Goal: Task Accomplishment & Management: Use online tool/utility

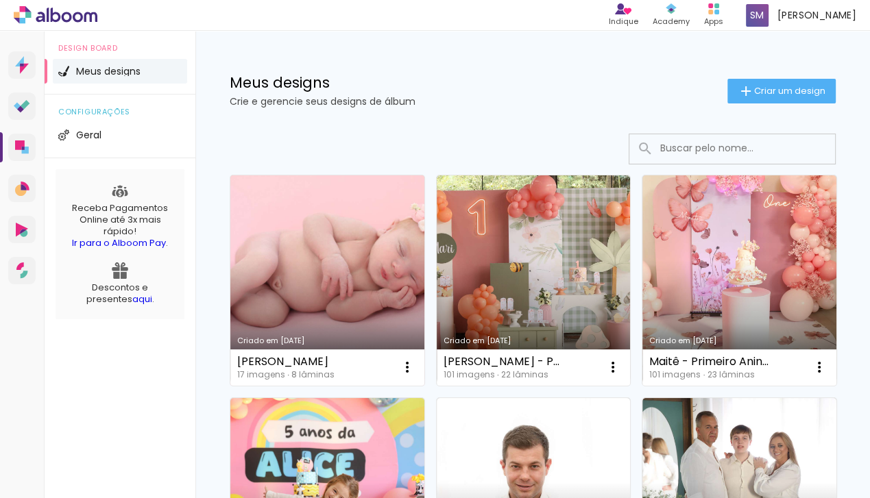
click at [323, 320] on link "Criado em 29/09/25" at bounding box center [327, 280] width 194 height 210
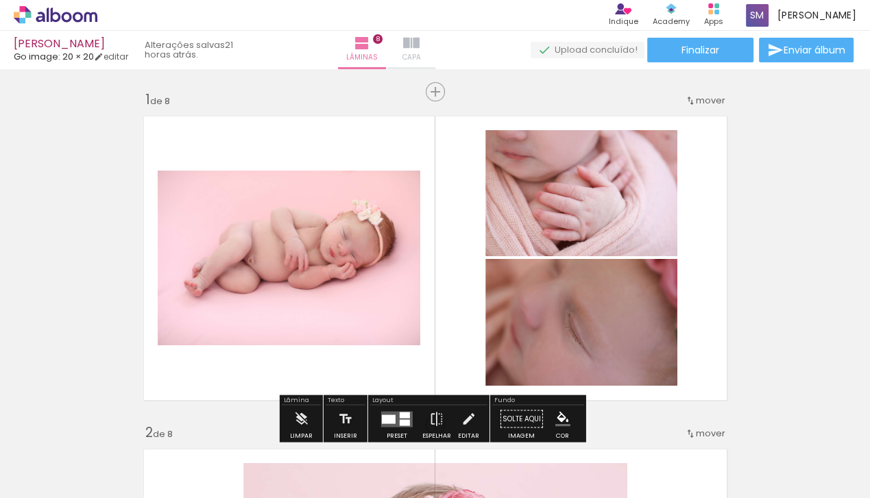
click at [421, 57] on span "Capa" at bounding box center [411, 57] width 19 height 12
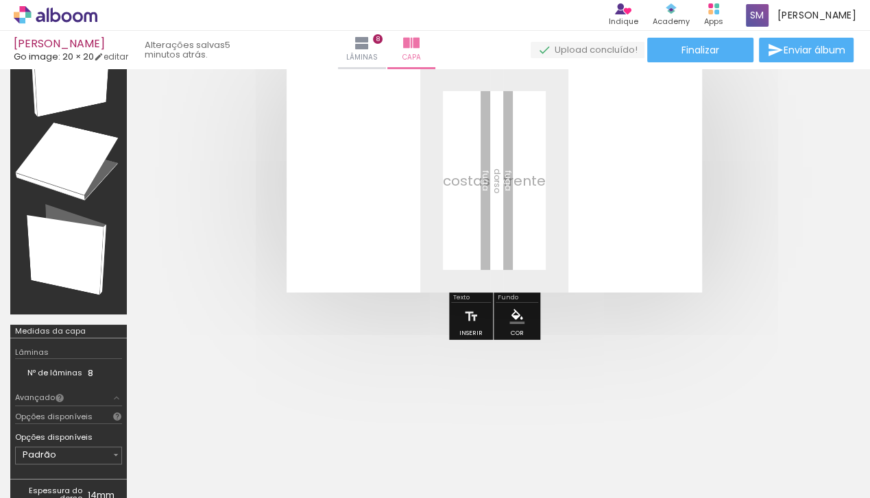
scroll to position [48, 0]
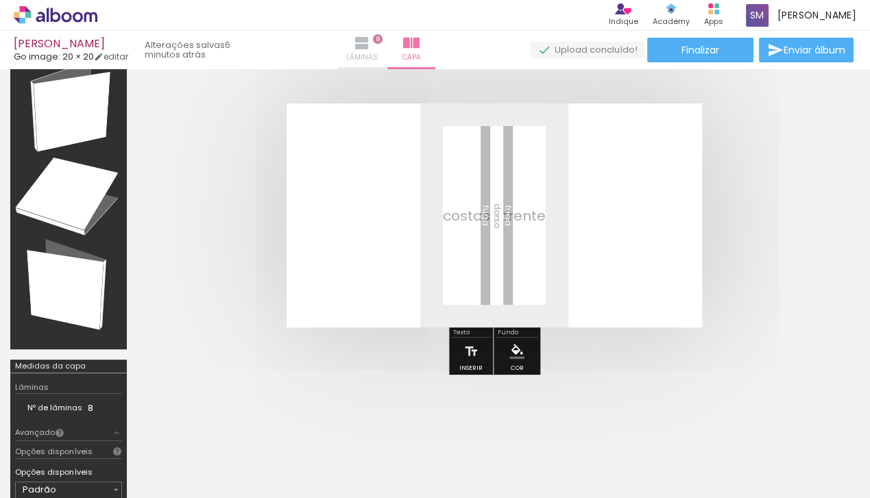
click at [378, 58] on span "Lâminas" at bounding box center [362, 57] width 32 height 12
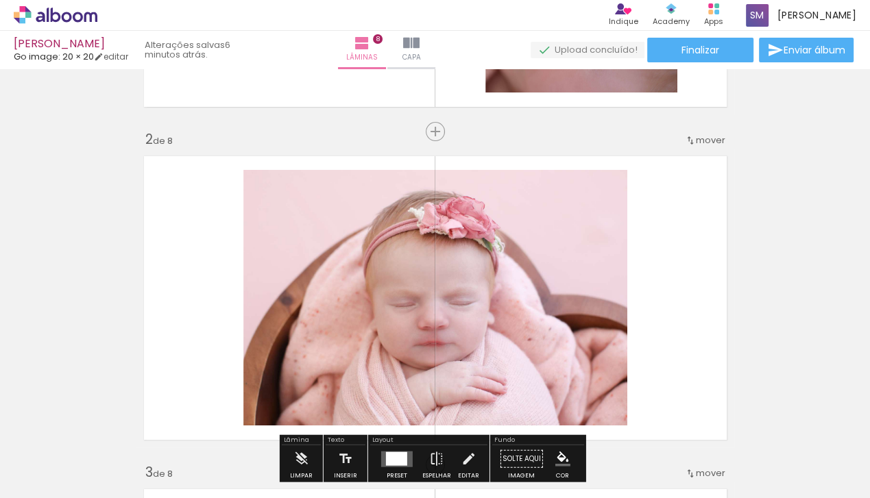
scroll to position [291, 0]
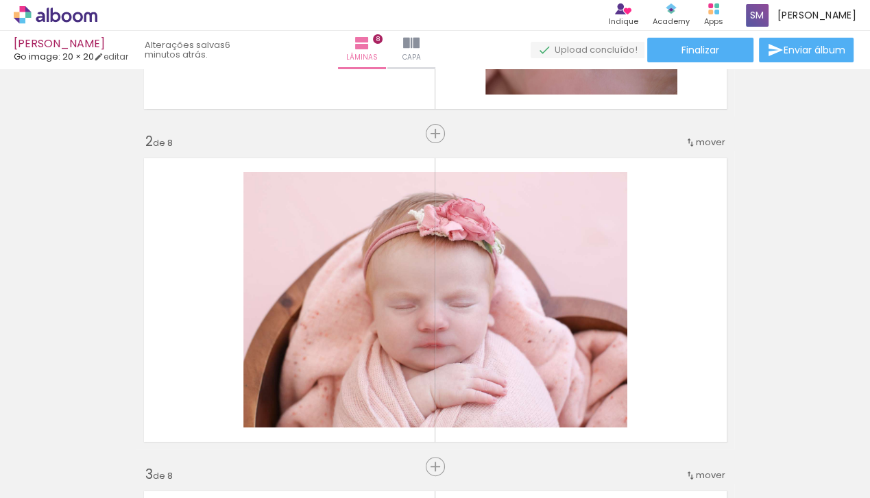
click at [49, 21] on icon at bounding box center [56, 15] width 84 height 18
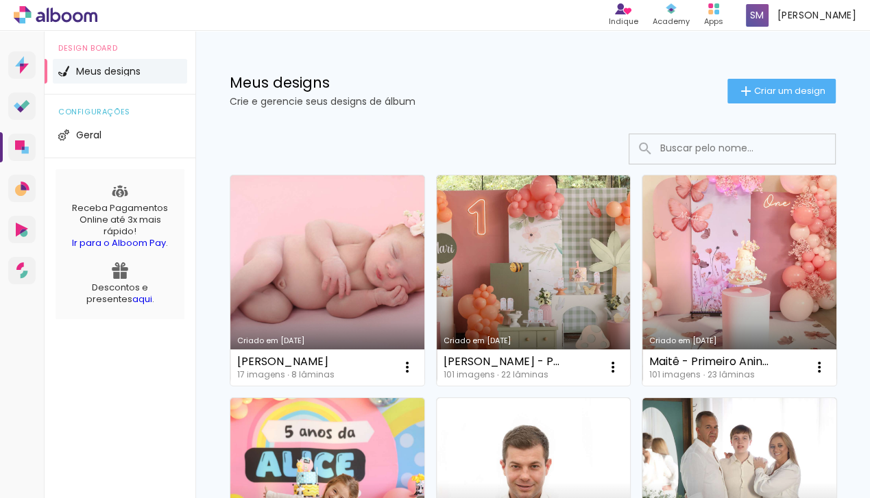
click at [620, 56] on div "Meus designs Crie e gerencie seus designs de álbum Criar um design" at bounding box center [532, 75] width 675 height 89
